Goal: Find specific page/section: Find specific page/section

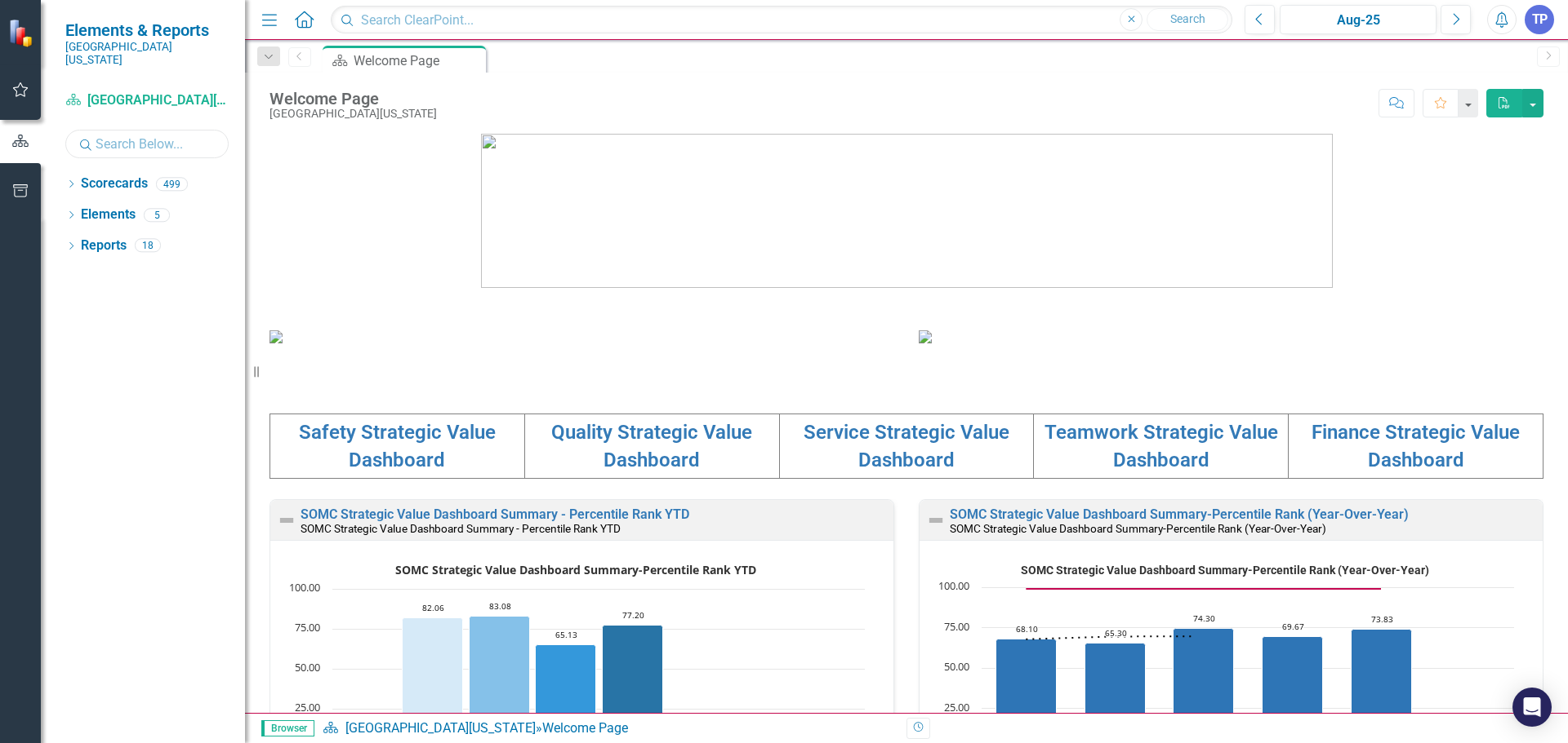
click at [149, 141] on input "text" at bounding box center [146, 144] width 163 height 29
click at [83, 174] on link "Scorecards" at bounding box center [114, 183] width 67 height 19
click at [74, 180] on icon at bounding box center [71, 183] width 4 height 7
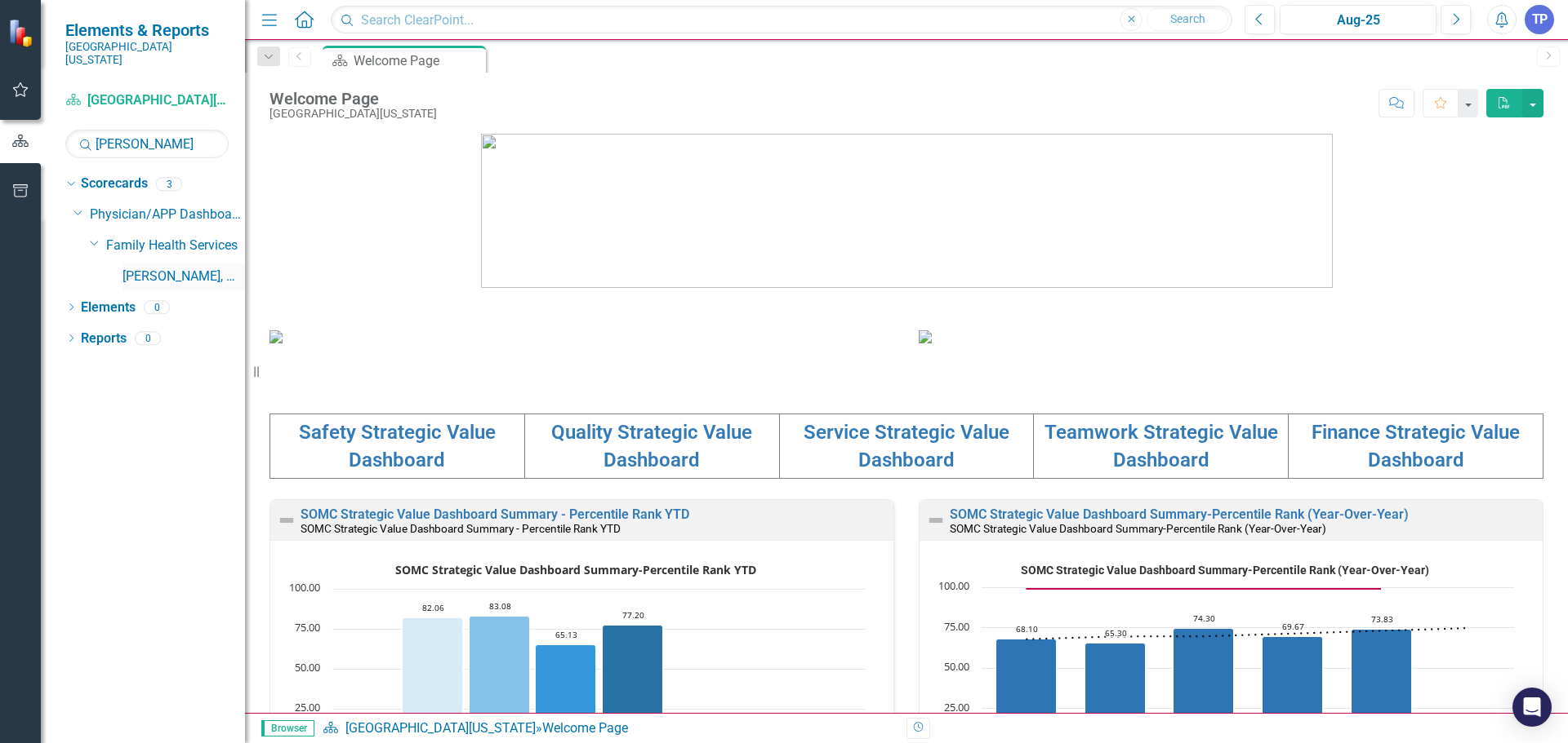
click at [203, 268] on link "[PERSON_NAME], MD" at bounding box center [184, 277] width 122 height 19
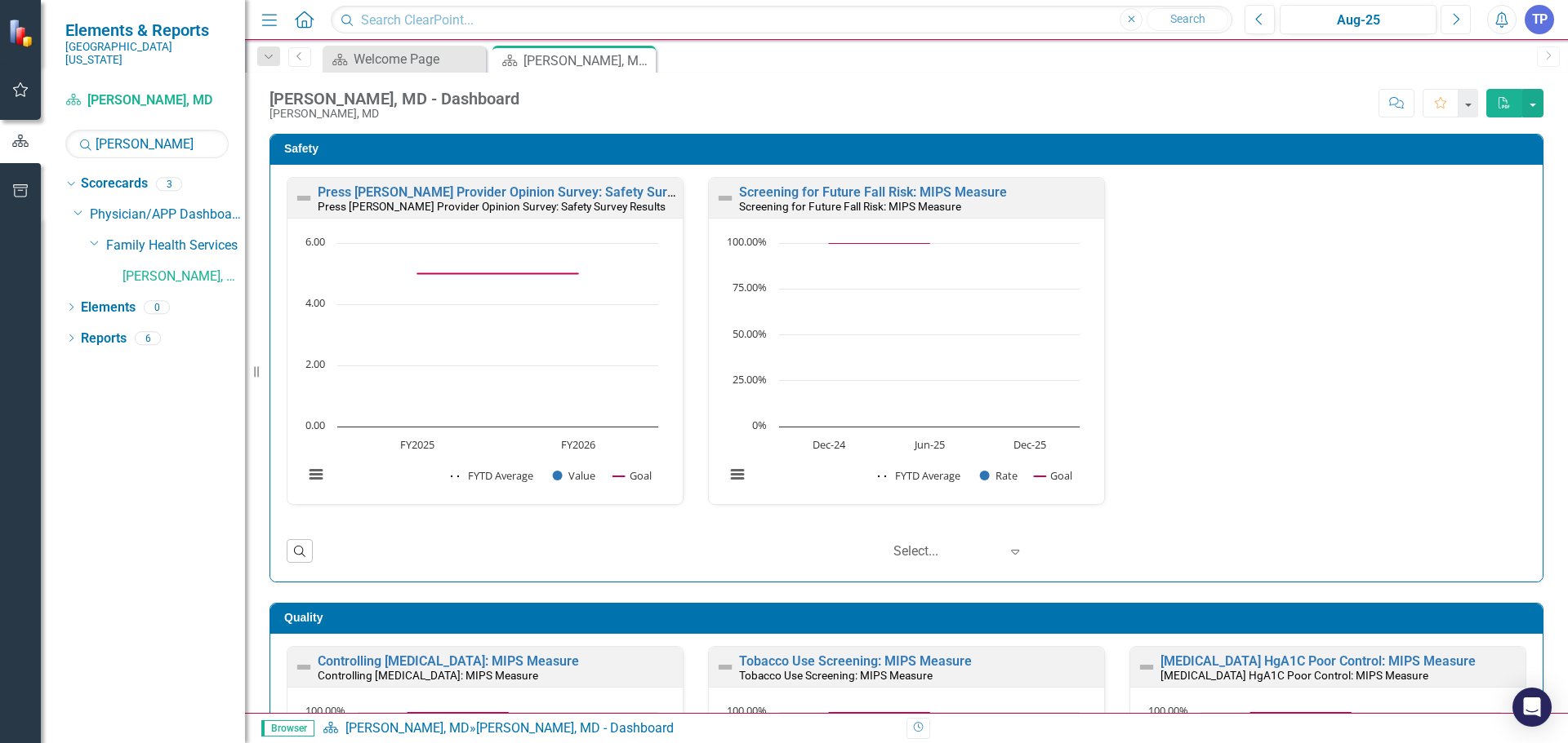
click at [1458, 22] on icon "Next" at bounding box center [1455, 20] width 9 height 15
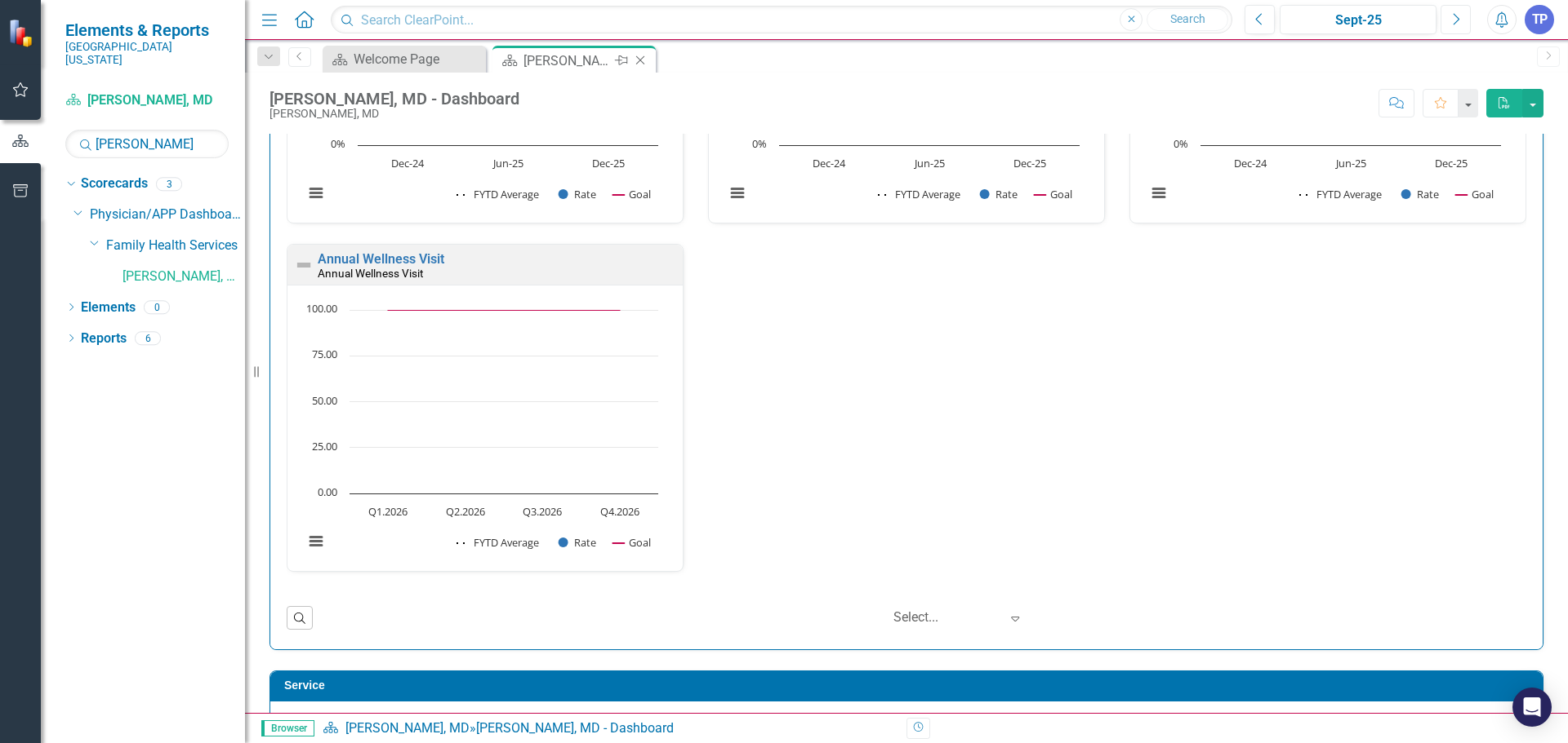
scroll to position [542, 0]
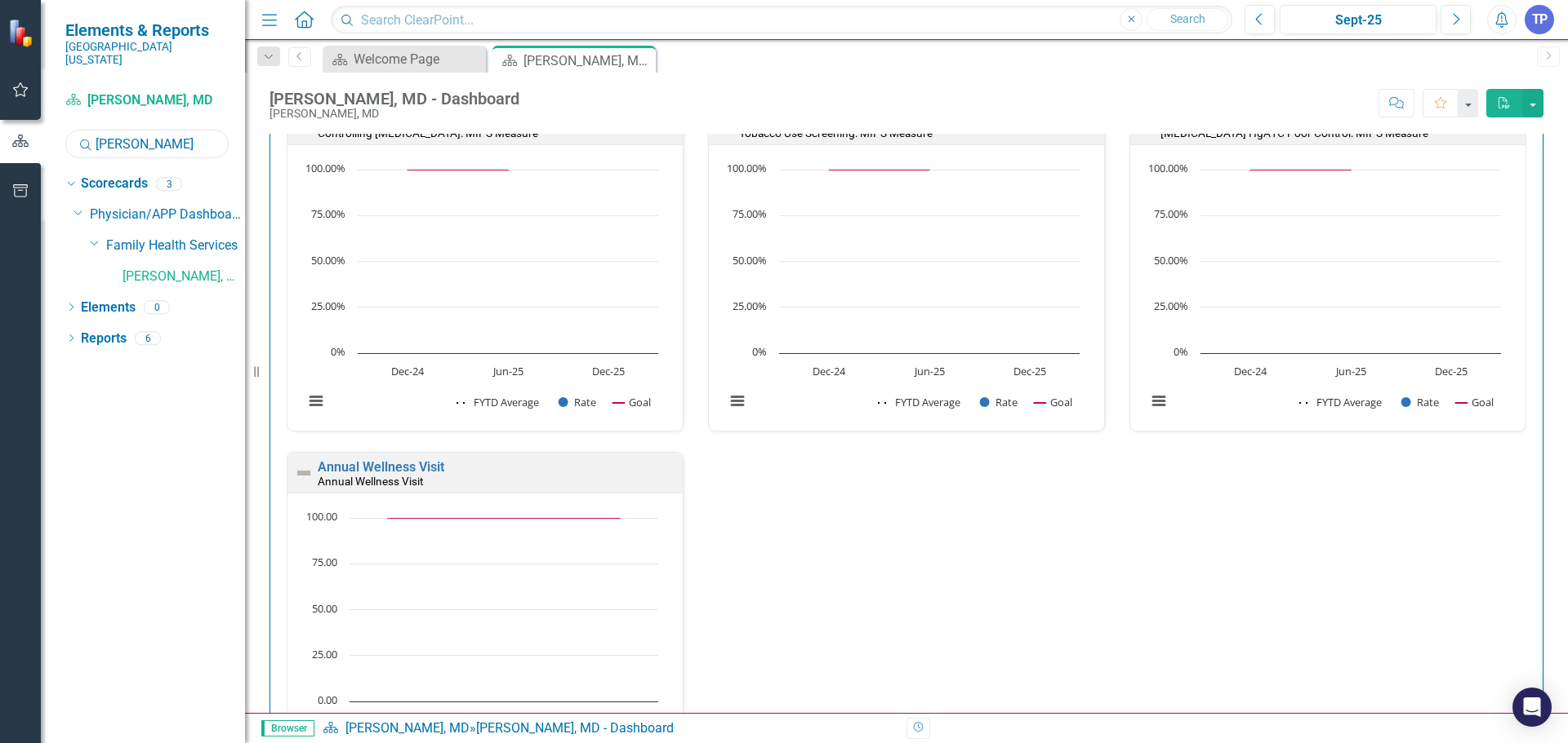
click at [183, 130] on input "[PERSON_NAME]" at bounding box center [146, 144] width 163 height 29
click at [179, 236] on link "Family Health Services" at bounding box center [175, 245] width 139 height 19
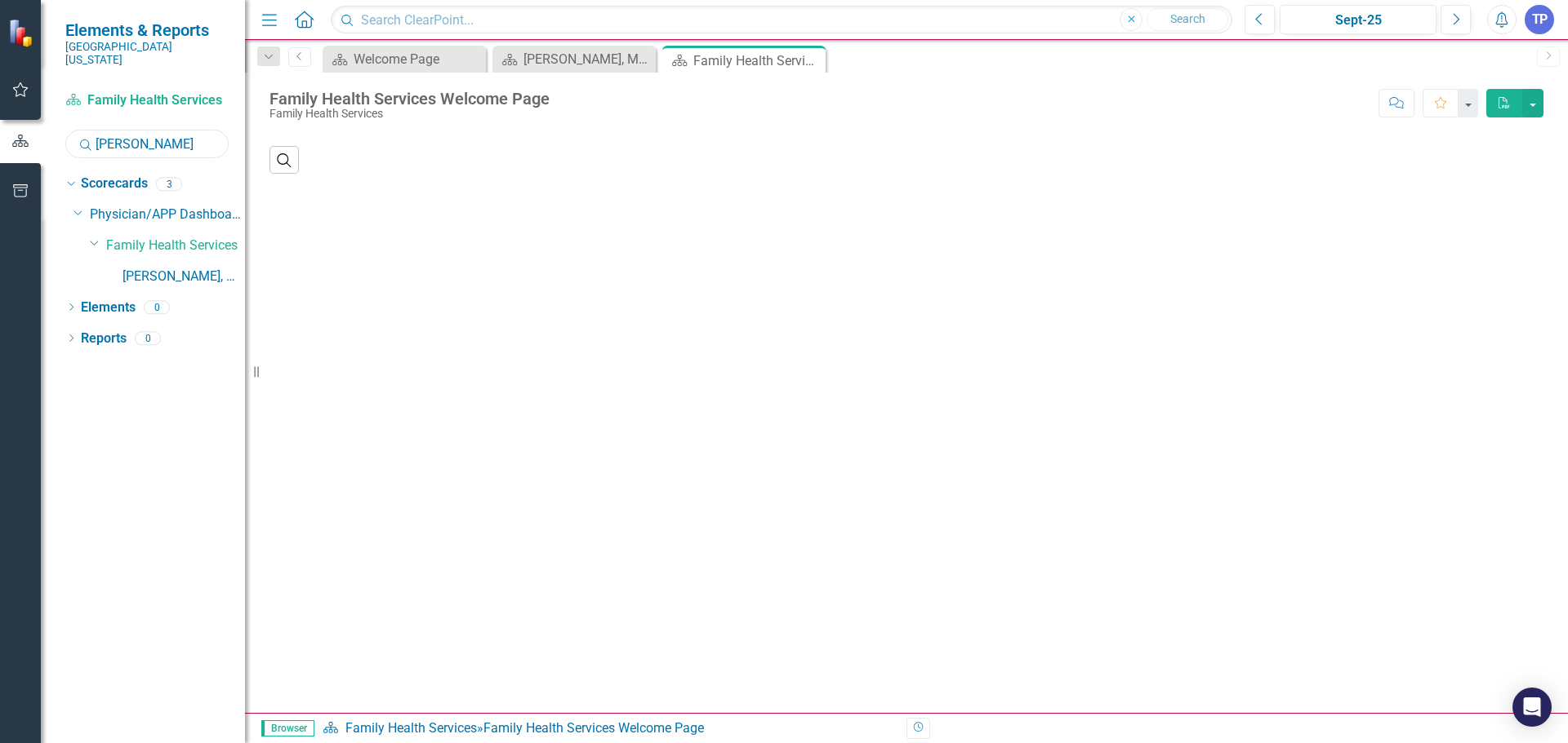
click at [160, 130] on input "[PERSON_NAME]" at bounding box center [146, 144] width 163 height 29
type input "w"
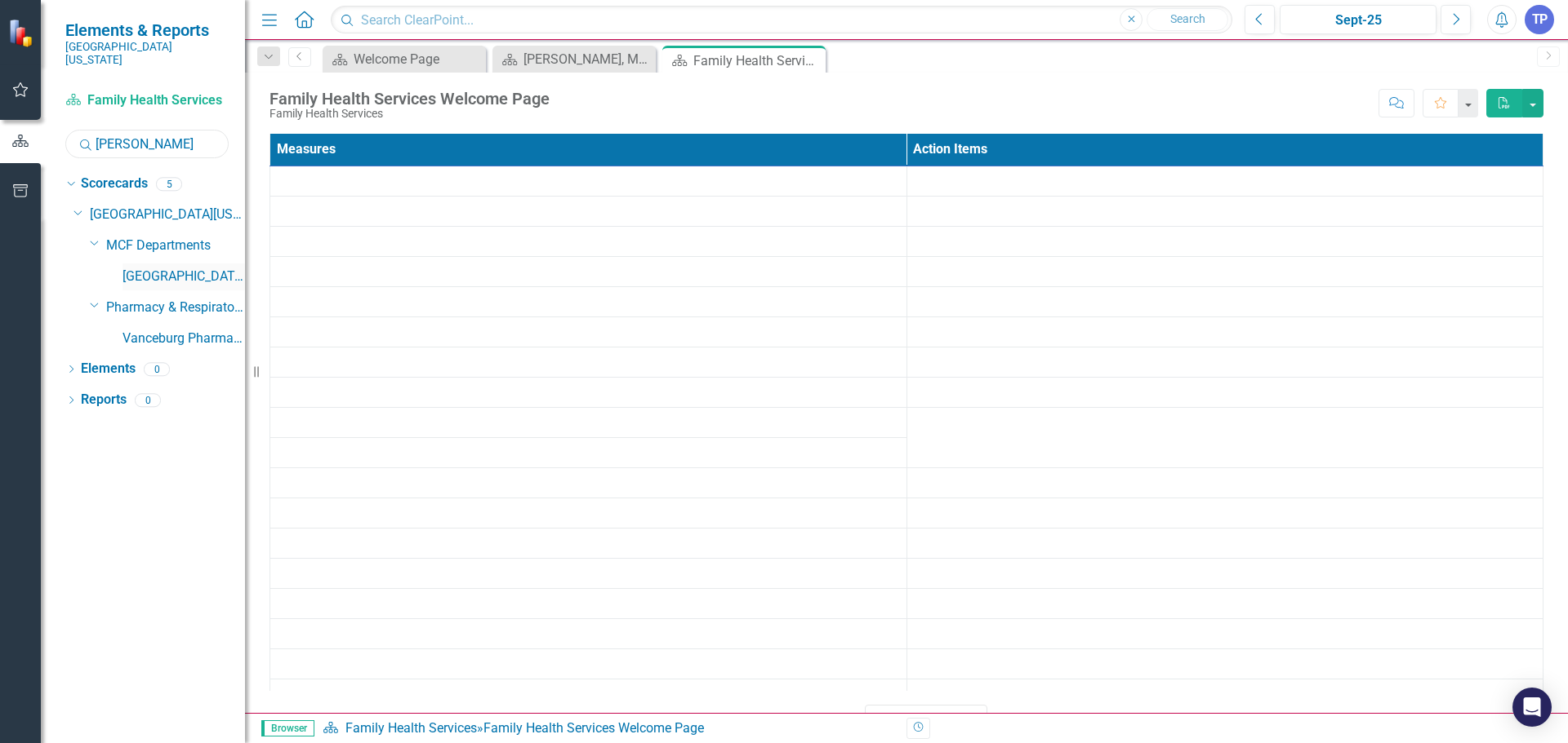
type input "[PERSON_NAME]"
click at [213, 268] on link "[GEOGRAPHIC_DATA]" at bounding box center [184, 277] width 122 height 19
